Goal: Transaction & Acquisition: Download file/media

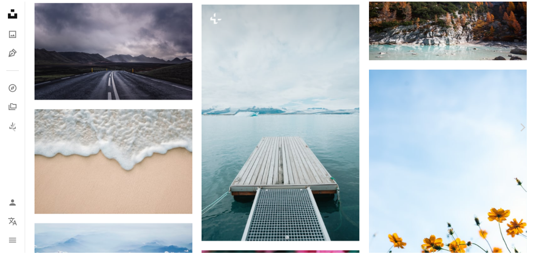
scroll to position [4671, 0]
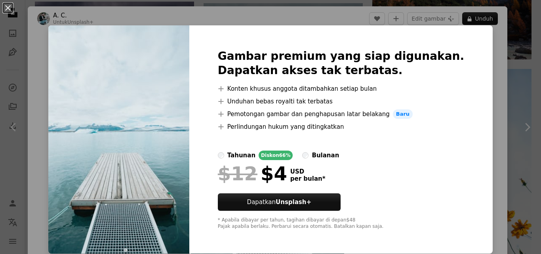
drag, startPoint x: 8, startPoint y: 8, endPoint x: 20, endPoint y: 0, distance: 13.7
click at [8, 8] on button "An X shape" at bounding box center [8, 8] width 10 height 10
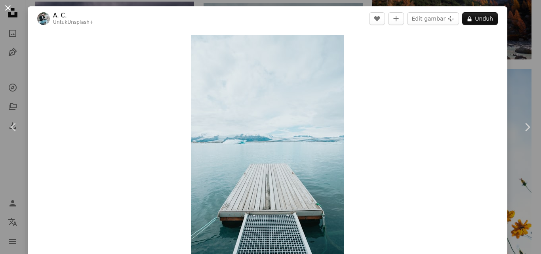
click at [8, 7] on button "An X shape" at bounding box center [8, 8] width 10 height 10
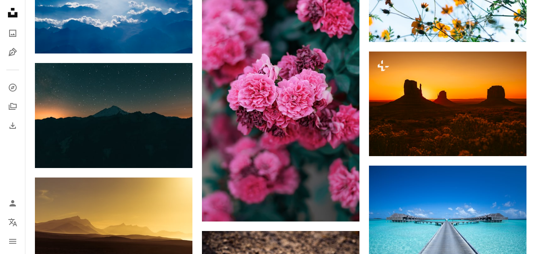
scroll to position [4948, 0]
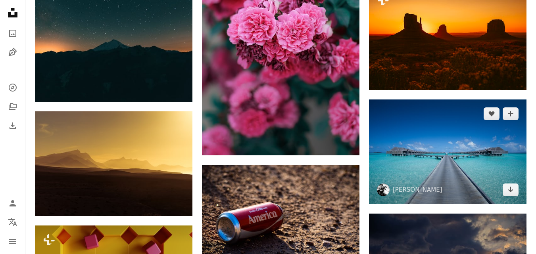
click at [453, 132] on img at bounding box center [447, 151] width 157 height 105
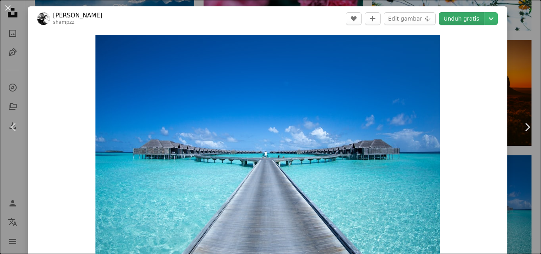
click at [466, 19] on link "Unduh gratis" at bounding box center [461, 18] width 45 height 13
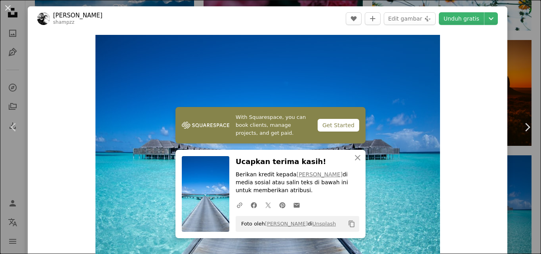
drag, startPoint x: 7, startPoint y: 9, endPoint x: 274, endPoint y: 85, distance: 277.9
click at [7, 9] on button "An X shape" at bounding box center [8, 8] width 10 height 10
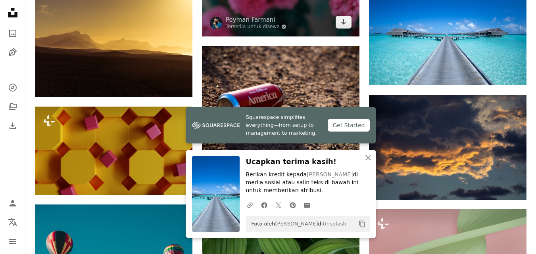
scroll to position [5107, 0]
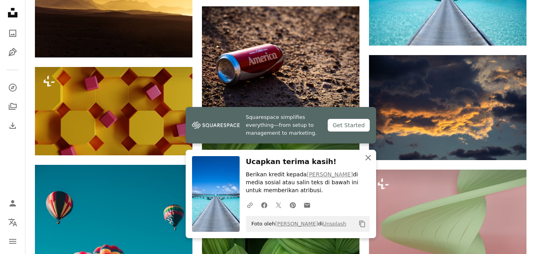
click at [367, 157] on icon "button" at bounding box center [368, 158] width 6 height 6
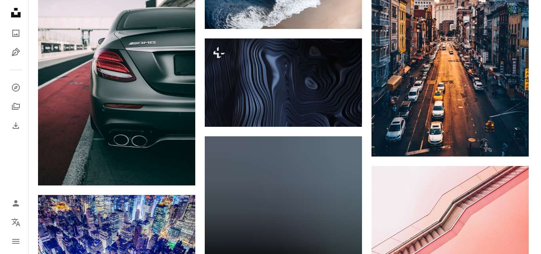
scroll to position [7049, 0]
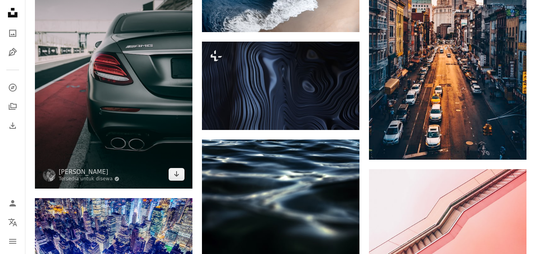
click at [153, 85] on img at bounding box center [113, 70] width 157 height 236
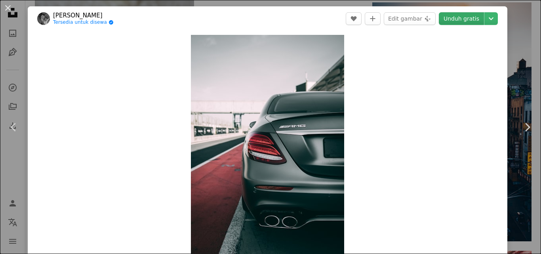
click at [465, 19] on link "Unduh gratis" at bounding box center [461, 18] width 45 height 13
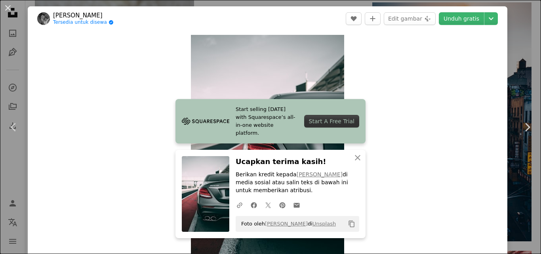
drag, startPoint x: 7, startPoint y: 9, endPoint x: 346, endPoint y: 112, distance: 354.6
click at [7, 9] on button "An X shape" at bounding box center [8, 8] width 10 height 10
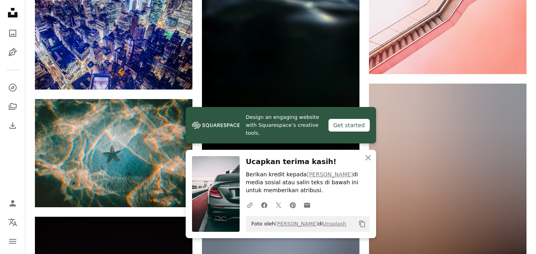
scroll to position [7287, 0]
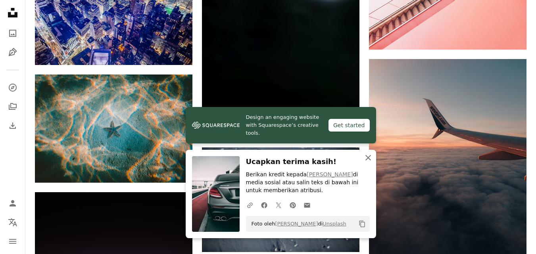
click at [369, 159] on icon "button" at bounding box center [368, 158] width 6 height 6
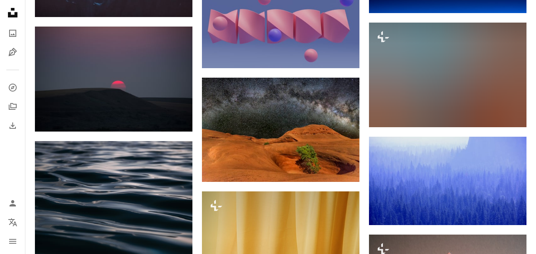
scroll to position [7763, 0]
